Goal: Information Seeking & Learning: Learn about a topic

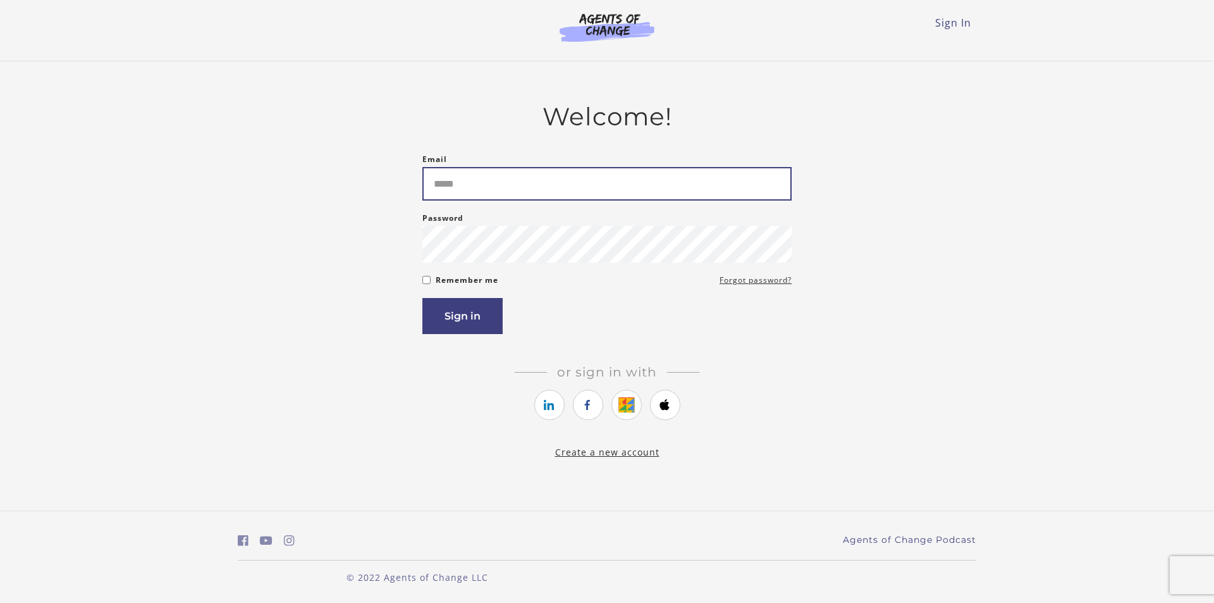
click at [468, 190] on input "Email" at bounding box center [606, 184] width 369 height 34
type input "**********"
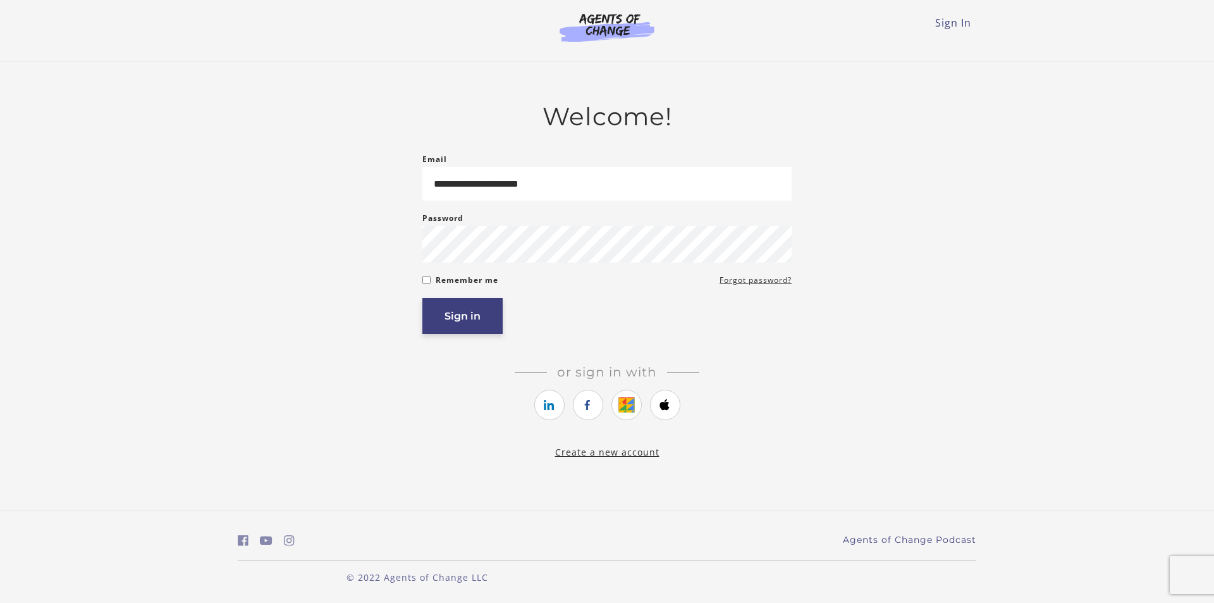
click at [455, 316] on button "Sign in" at bounding box center [462, 316] width 80 height 36
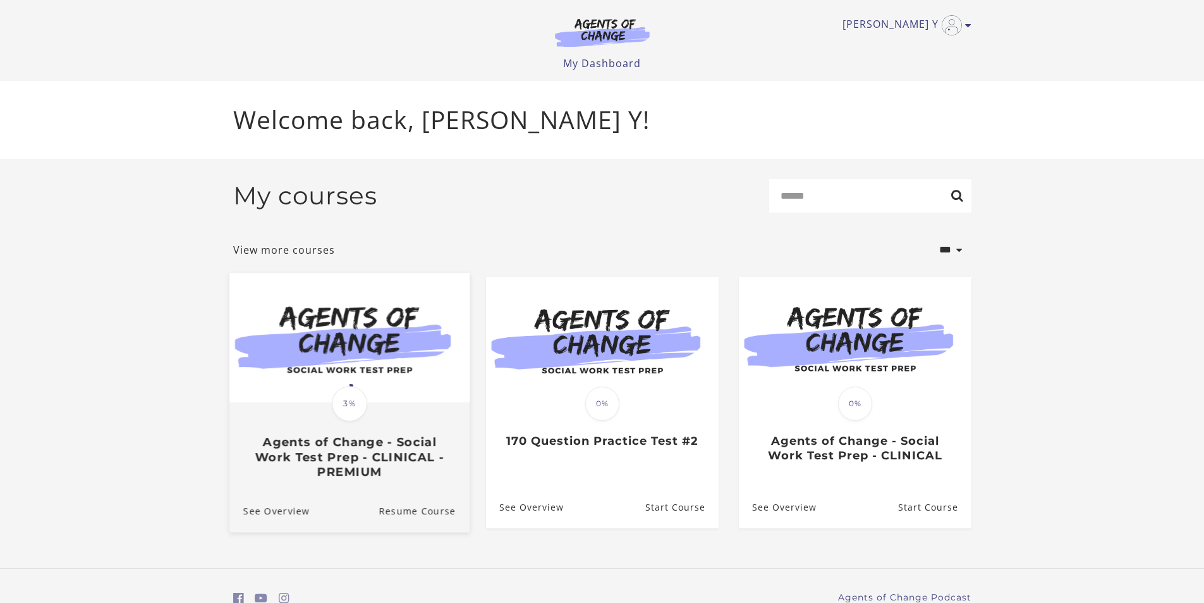
click at [346, 451] on h3 "Agents of Change - Social Work Test Prep - CLINICAL - PREMIUM" at bounding box center [349, 456] width 212 height 44
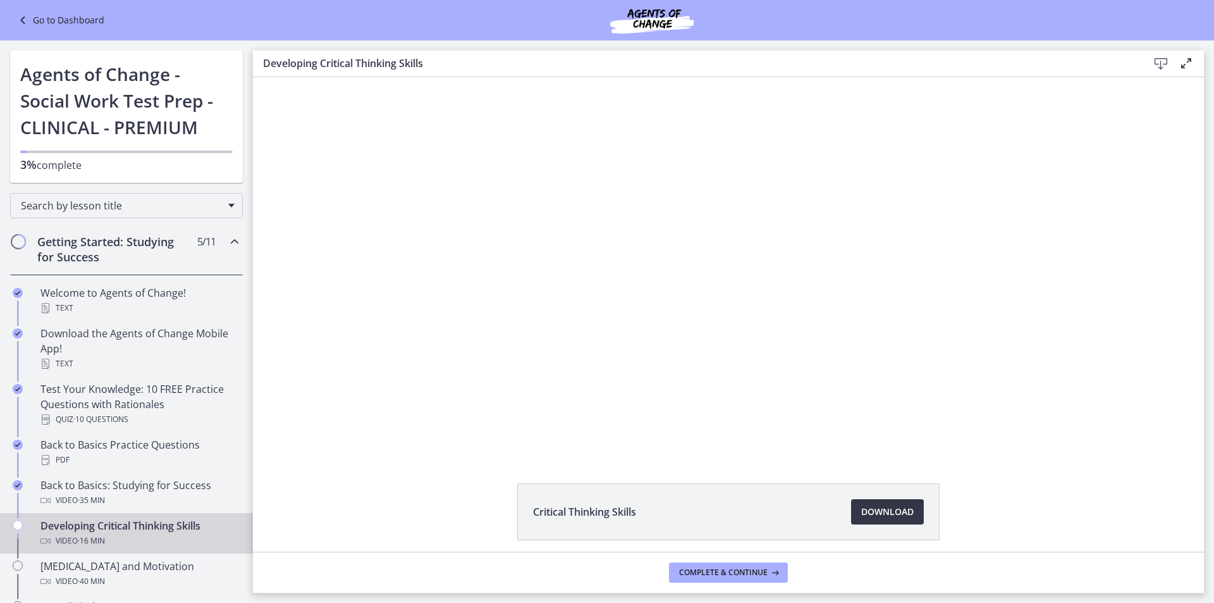
click at [904, 510] on span "Download Opens in a new window" at bounding box center [887, 511] width 52 height 15
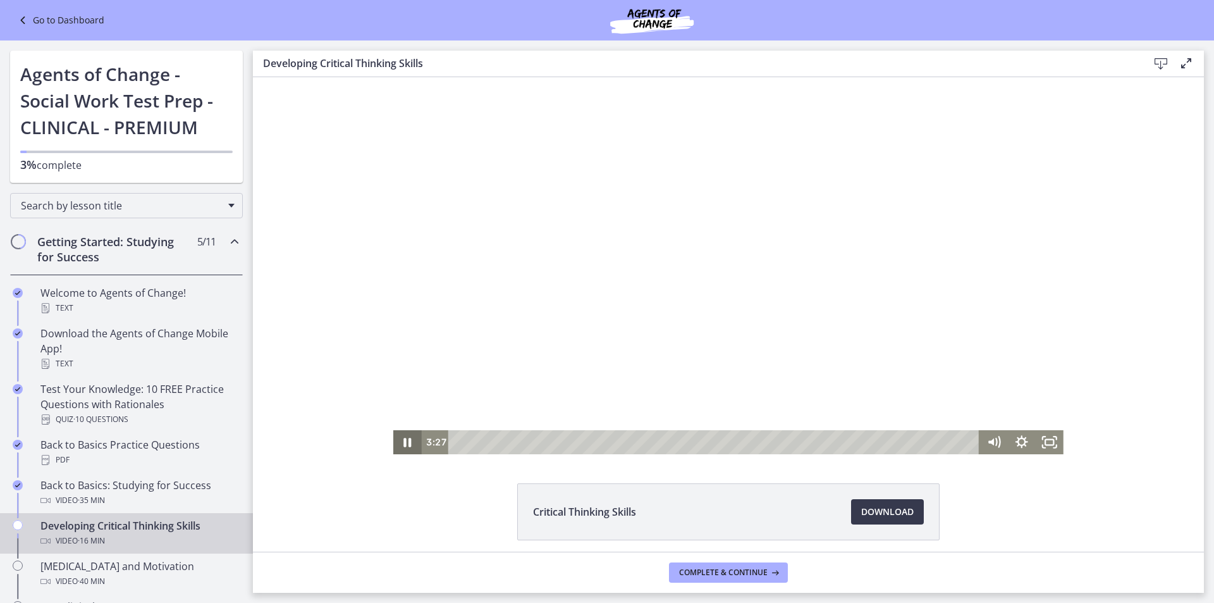
click at [402, 434] on icon "Pause" at bounding box center [407, 442] width 28 height 24
